Goal: Task Accomplishment & Management: Manage account settings

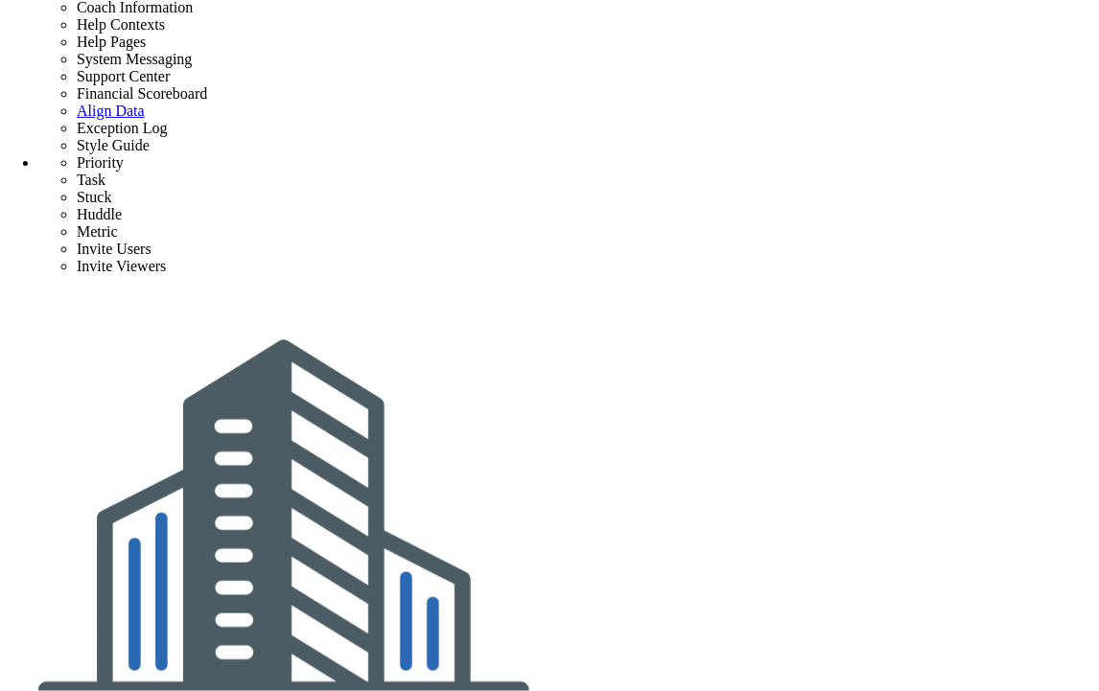
scroll to position [0, 0]
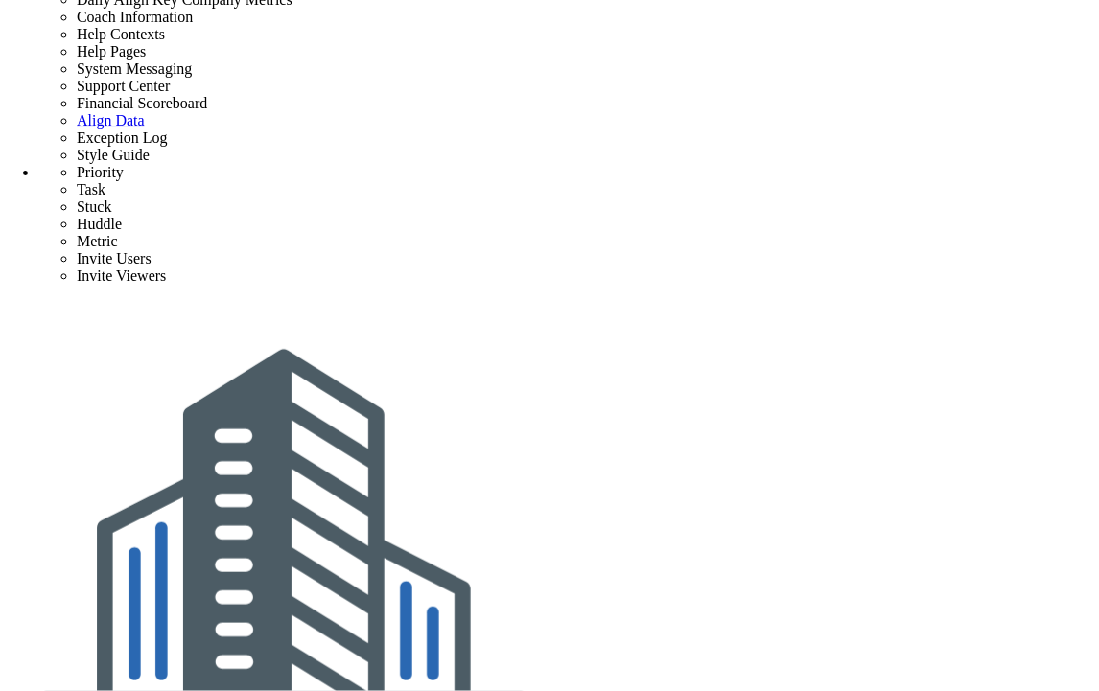
scroll to position [0, 0]
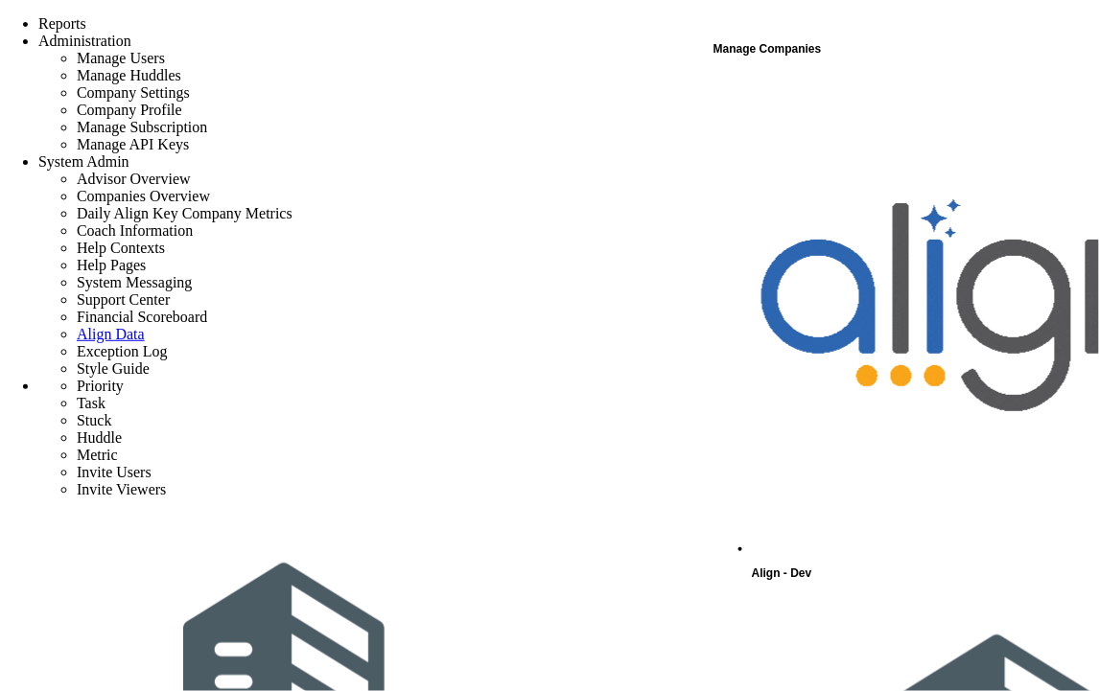
click at [841, 99] on div "Align - Dev" at bounding box center [924, 329] width 345 height 513
